Goal: Task Accomplishment & Management: Complete application form

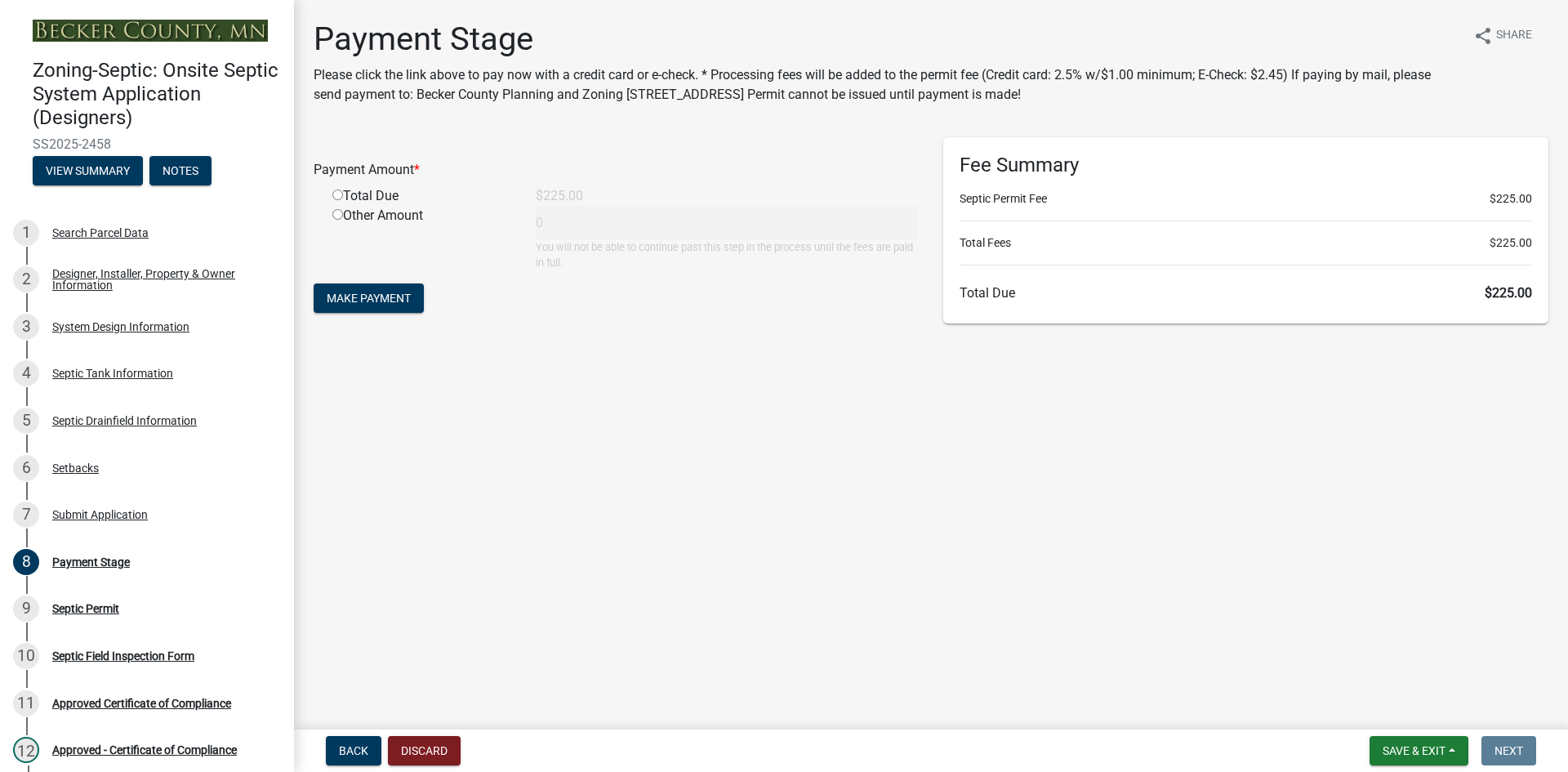
click at [339, 194] on input "radio" at bounding box center [338, 195] width 10 height 10
radio input "true"
type input "225"
click at [370, 297] on span "Make Payment" at bounding box center [369, 297] width 84 height 13
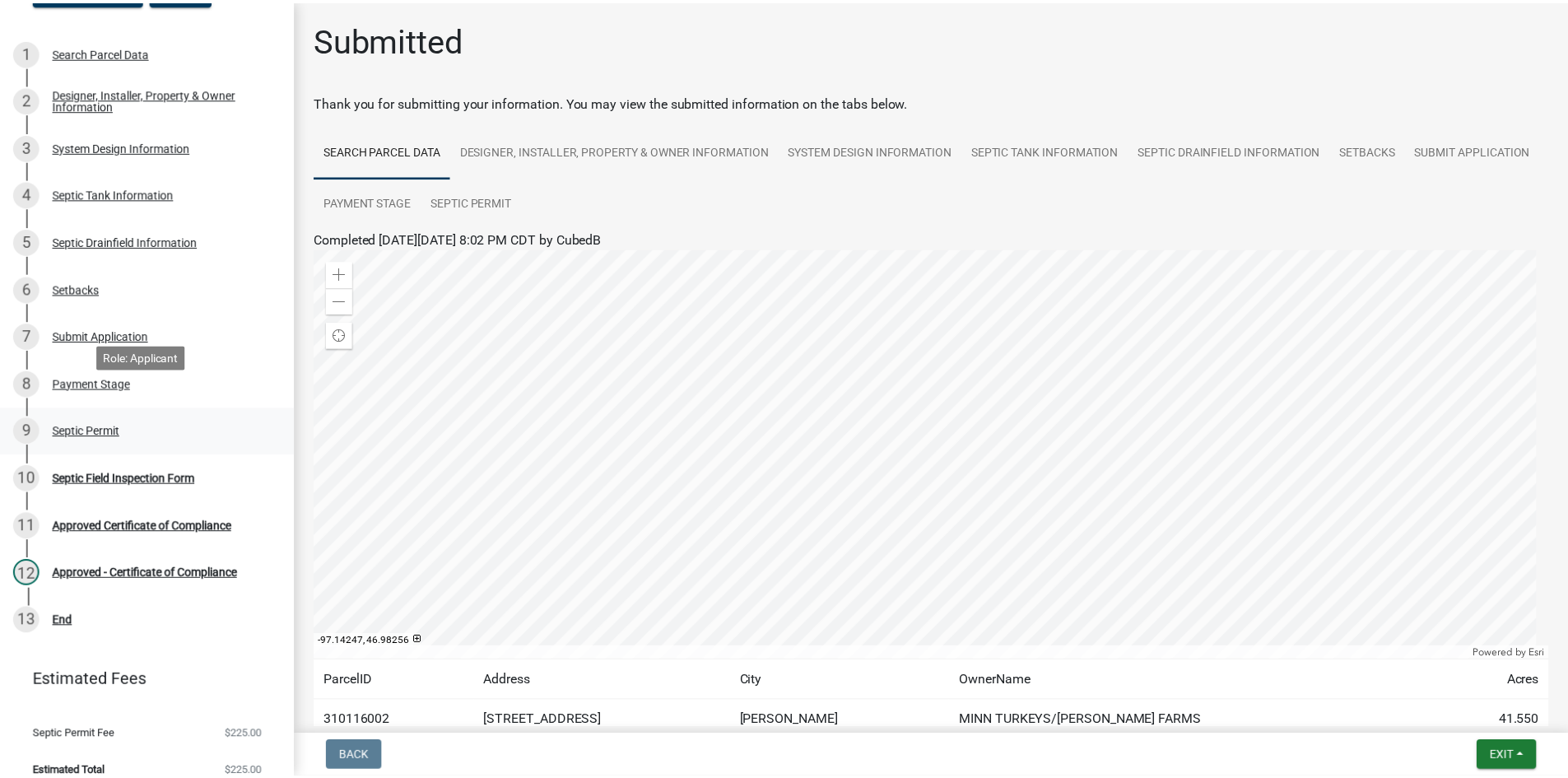
scroll to position [201, 0]
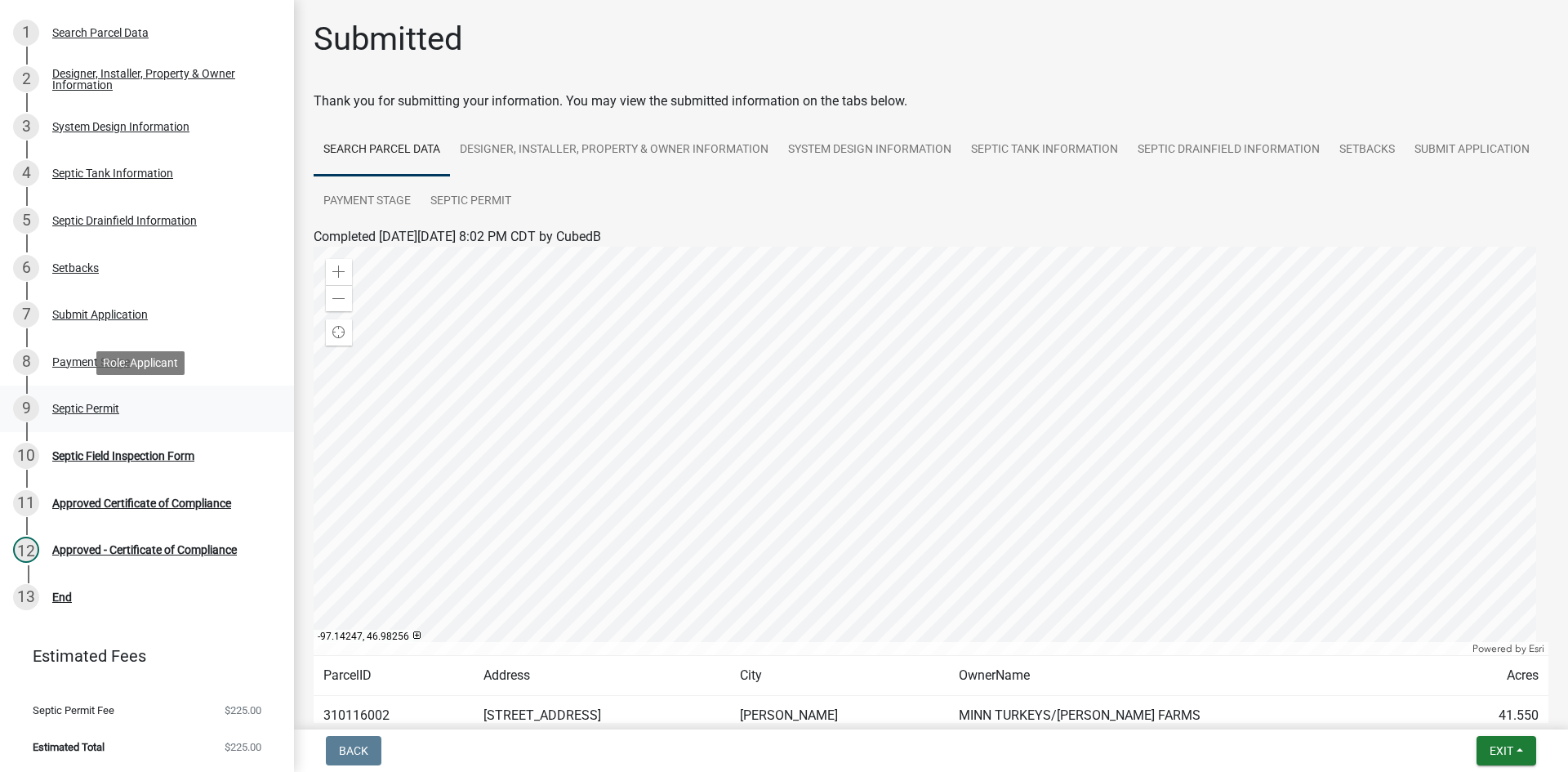
click at [103, 411] on div "Septic Permit" at bounding box center [86, 408] width 67 height 11
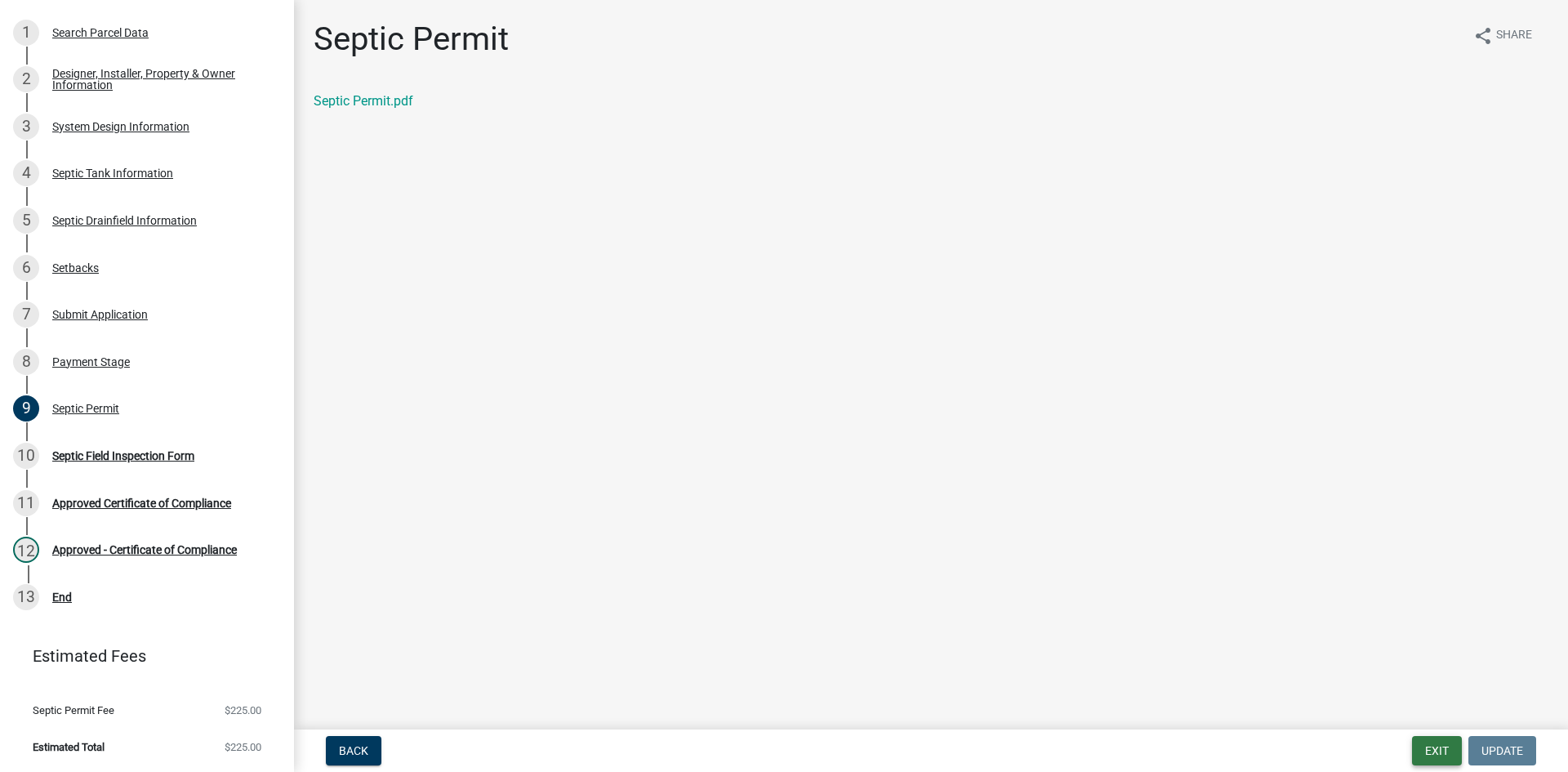
click at [1445, 757] on button "Exit" at bounding box center [1437, 750] width 50 height 29
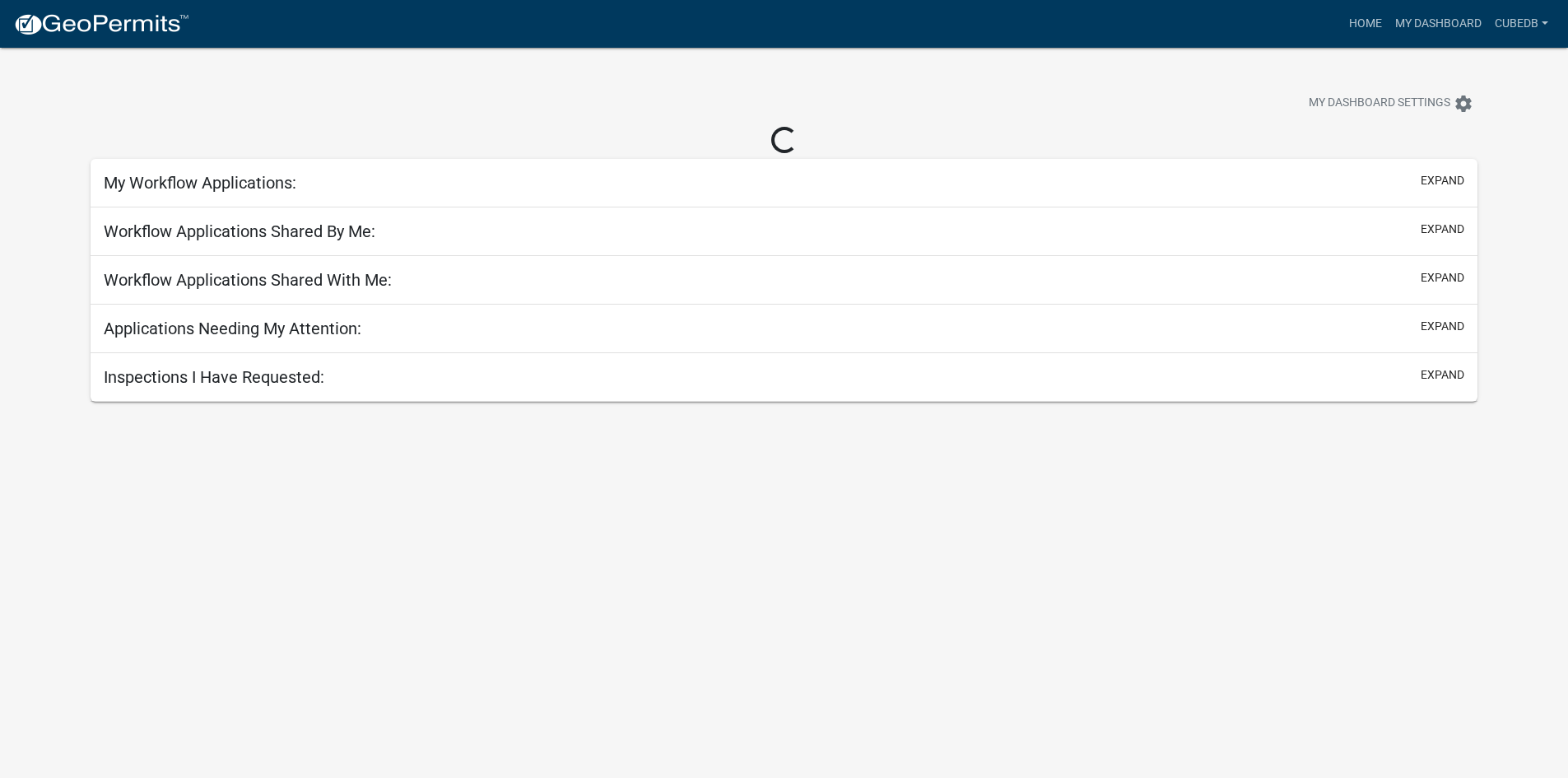
select select "3: 100"
